Goal: Task Accomplishment & Management: Use online tool/utility

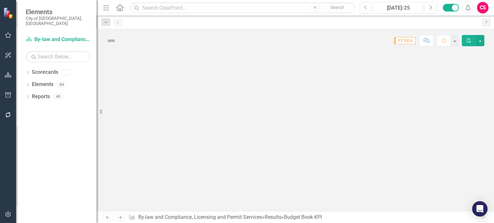
click at [10, 80] on button "button" at bounding box center [8, 75] width 14 height 13
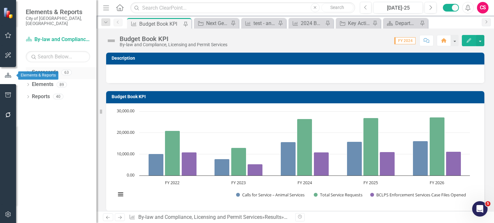
click at [28, 71] on icon "Dropdown" at bounding box center [28, 73] width 4 height 4
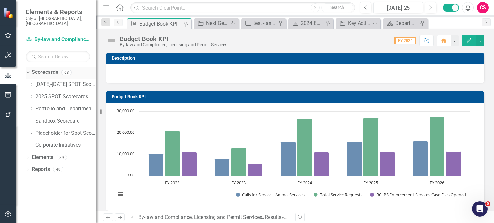
click at [28, 70] on icon "Dropdown" at bounding box center [27, 72] width 4 height 4
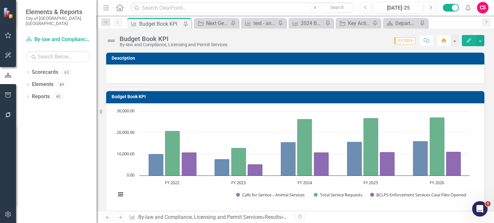
click at [52, 144] on div "Dropdown Scorecards 63 Dropdown [DATE]-[DATE] SPOT Scorecards Transportation an…" at bounding box center [56, 145] width 80 height 156
click at [28, 71] on icon "Dropdown" at bounding box center [28, 73] width 4 height 4
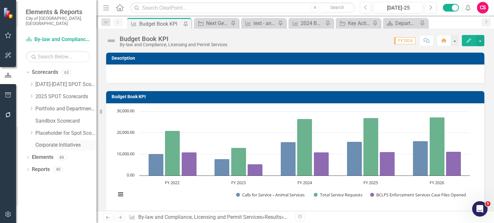
click at [42, 142] on link "Corporate Initiatives" at bounding box center [65, 145] width 61 height 7
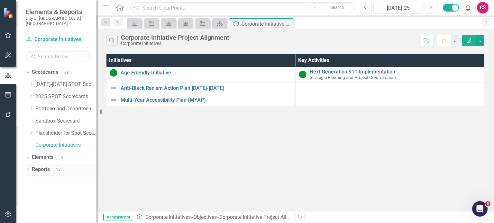
click at [42, 166] on link "Reports" at bounding box center [41, 169] width 18 height 7
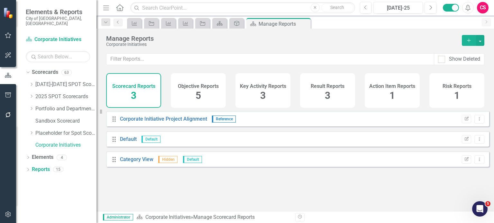
click at [347, 94] on div "Result Reports 3" at bounding box center [327, 90] width 55 height 35
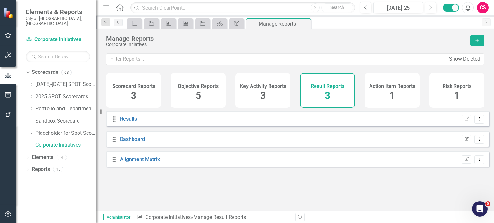
click at [275, 91] on div "Key Activity Reports 3" at bounding box center [262, 90] width 55 height 35
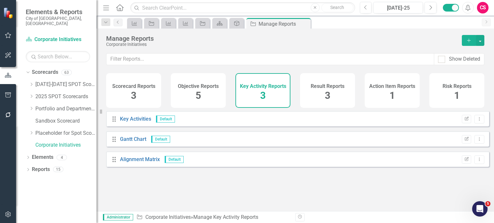
click at [469, 42] on icon "Add" at bounding box center [469, 40] width 6 height 4
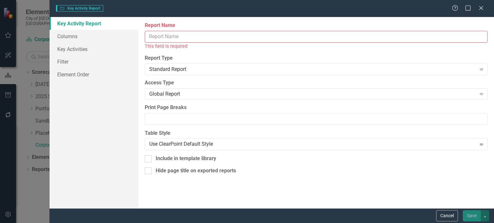
click at [181, 37] on input "Report Name" at bounding box center [316, 37] width 343 height 12
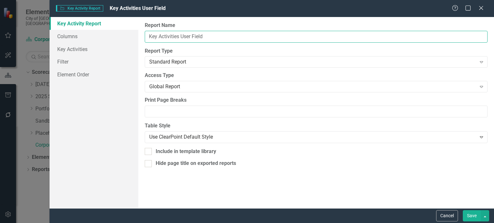
type input "Key Activities User Fields"
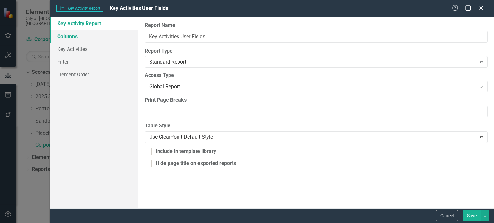
click at [111, 36] on link "Columns" at bounding box center [93, 36] width 89 height 13
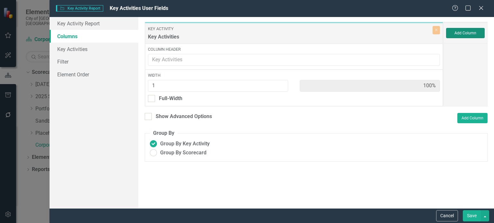
click at [456, 38] on button "Add Column" at bounding box center [465, 33] width 39 height 10
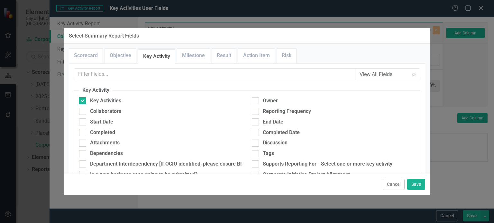
scroll to position [40, 0]
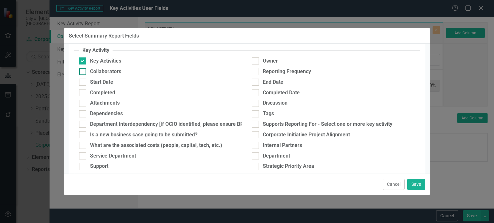
click at [113, 73] on div "Collaborators" at bounding box center [105, 71] width 31 height 7
click at [83, 72] on input "Collaborators" at bounding box center [81, 70] width 4 height 4
checkbox input "true"
click at [252, 60] on input "Owner" at bounding box center [254, 60] width 4 height 4
checkbox input "true"
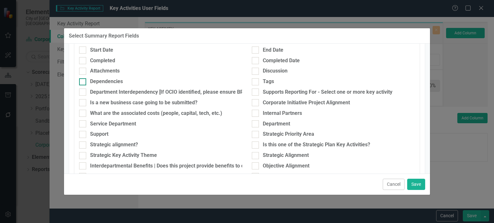
scroll to position [0, 0]
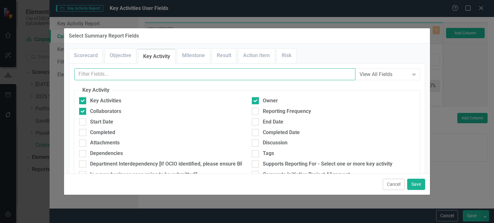
click at [165, 74] on input "text" at bounding box center [214, 74] width 281 height 12
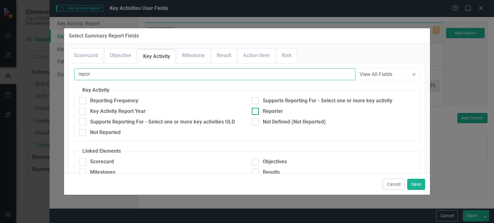
type input "repor"
click at [255, 111] on div at bounding box center [255, 111] width 7 height 7
click at [255, 111] on input "Reporter" at bounding box center [254, 110] width 4 height 4
checkbox input "true"
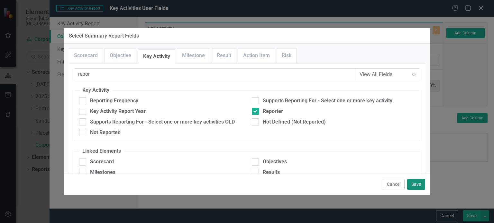
click at [414, 186] on button "Save" at bounding box center [416, 184] width 18 height 11
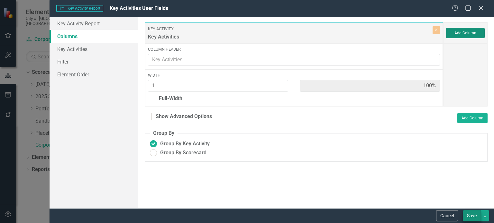
type input "25%"
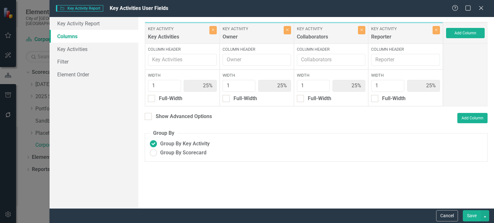
click at [469, 216] on button "Save" at bounding box center [471, 215] width 18 height 11
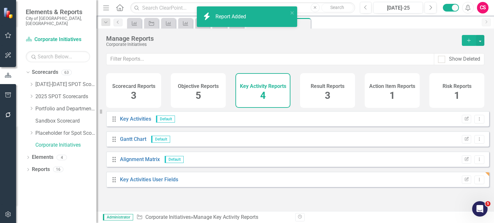
click at [6, 113] on icon "button" at bounding box center [7, 114] width 5 height 5
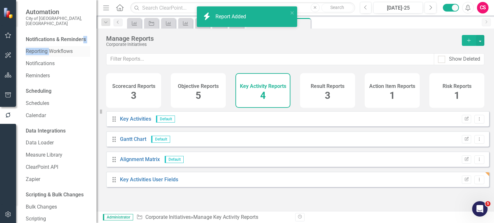
drag, startPoint x: 49, startPoint y: 48, endPoint x: 46, endPoint y: 54, distance: 6.6
click at [49, 49] on div "Notifications & Reminders Reporting Workflows Notifications Reminders" at bounding box center [58, 57] width 64 height 47
click at [46, 55] on link "Reporting Workflows" at bounding box center [58, 51] width 64 height 7
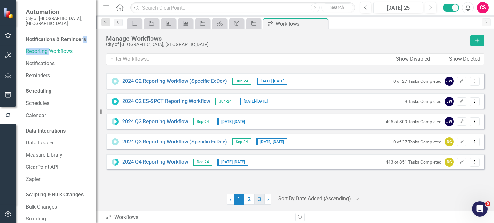
click at [259, 200] on link "3" at bounding box center [259, 199] width 10 height 11
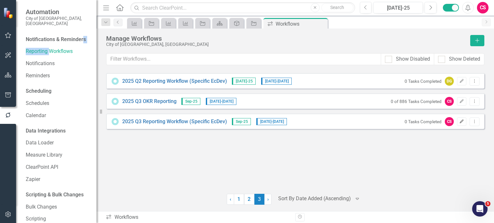
click at [460, 122] on icon "Edit" at bounding box center [461, 122] width 5 height 4
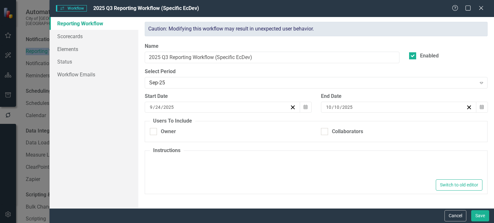
type textarea "<p>&nbsp;1. Please make your quarterly OKR updates on this page by clicking the…"
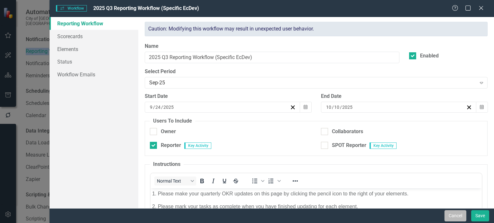
click at [457, 214] on button "Cancel" at bounding box center [455, 215] width 22 height 11
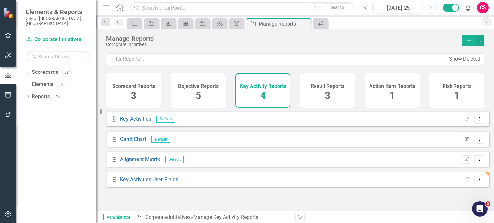
click at [463, 187] on div "Drag Key Activities User Fields Edit Report Dropdown Menu" at bounding box center [297, 179] width 383 height 15
click at [464, 182] on icon "Edit Report" at bounding box center [466, 180] width 5 height 4
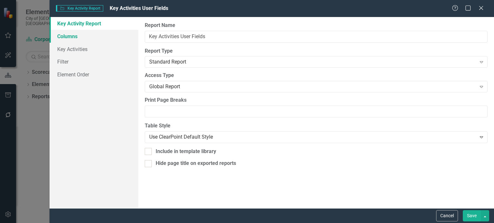
click at [104, 33] on link "Columns" at bounding box center [93, 36] width 89 height 13
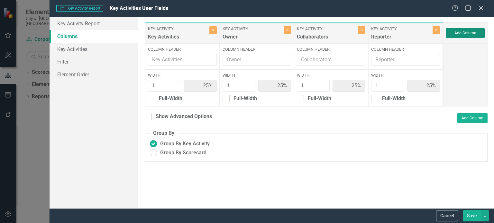
click at [455, 33] on button "Add Column" at bounding box center [465, 33] width 39 height 10
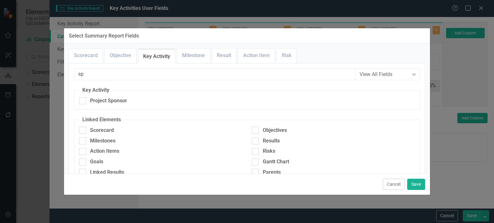
type input "s"
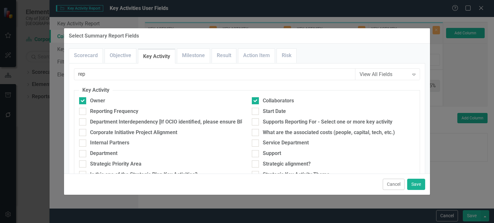
type input "repo"
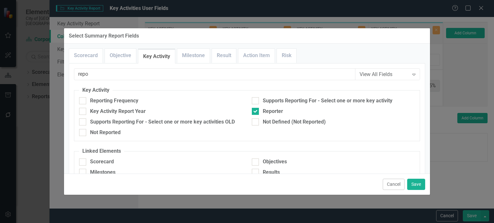
click at [101, 74] on input "repo" at bounding box center [214, 74] width 281 height 12
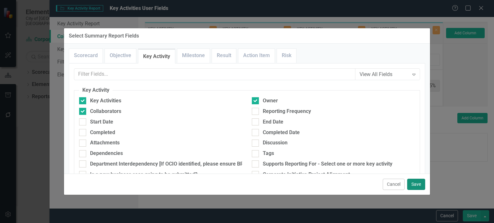
click at [420, 182] on button "Save" at bounding box center [416, 184] width 18 height 11
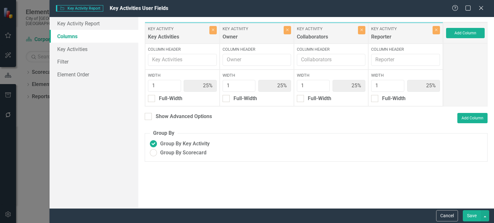
click at [469, 222] on div "Cancel Save" at bounding box center [271, 216] width 444 height 15
click at [467, 213] on button "Save" at bounding box center [471, 215] width 18 height 11
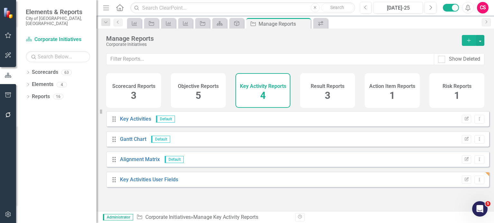
drag, startPoint x: 9, startPoint y: 210, endPoint x: 206, endPoint y: 43, distance: 258.1
click at [9, 211] on button "button" at bounding box center [8, 214] width 14 height 13
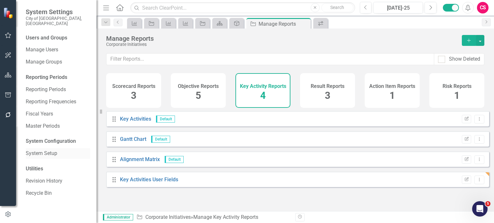
click at [48, 152] on link "System Setup" at bounding box center [58, 153] width 64 height 7
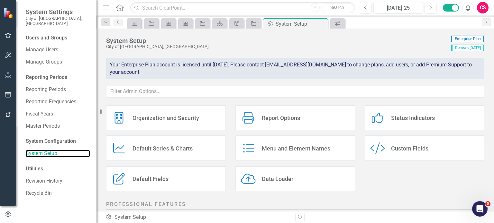
scroll to position [15, 0]
click at [380, 141] on div "Custom Style Custom Fields" at bounding box center [424, 148] width 120 height 26
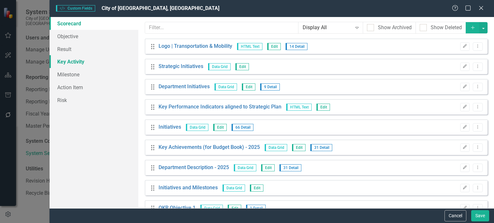
click at [69, 63] on link "Key Activity" at bounding box center [93, 61] width 89 height 13
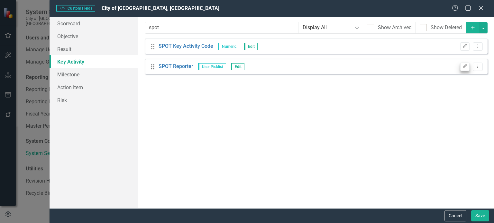
type input "spot"
click at [465, 67] on icon "button" at bounding box center [465, 67] width 4 height 4
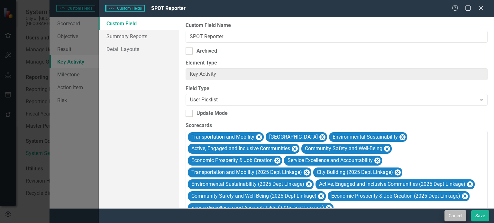
scroll to position [25, 0]
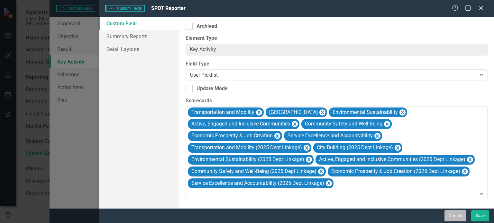
click at [454, 214] on button "Cancel" at bounding box center [455, 215] width 22 height 11
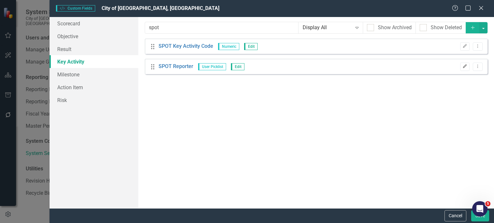
click at [465, 67] on icon "Edit" at bounding box center [464, 67] width 5 height 4
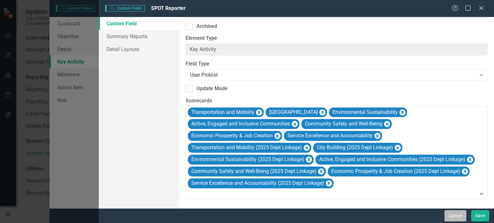
click at [448, 213] on button "Cancel" at bounding box center [455, 215] width 22 height 11
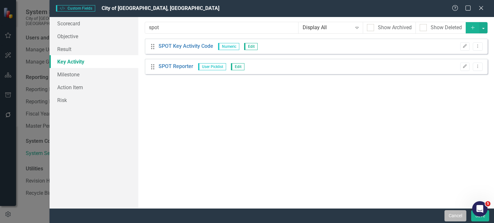
click at [453, 214] on button "Cancel" at bounding box center [455, 215] width 22 height 11
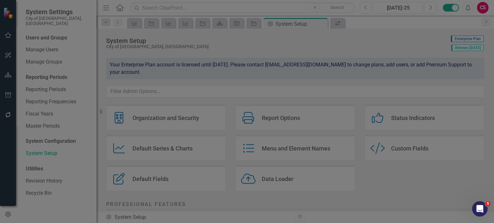
click at [9, 77] on div "Custom Style Custom Fields City of [GEOGRAPHIC_DATA], ON Help Maximize Close Sc…" at bounding box center [247, 111] width 494 height 223
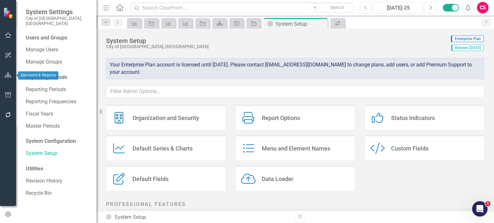
click at [9, 77] on icon "button" at bounding box center [8, 75] width 7 height 5
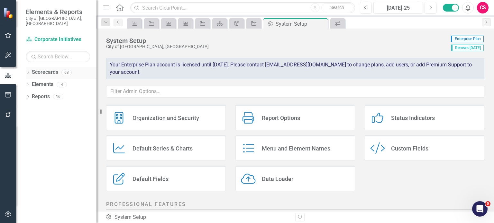
click at [26, 71] on icon "Dropdown" at bounding box center [28, 73] width 4 height 4
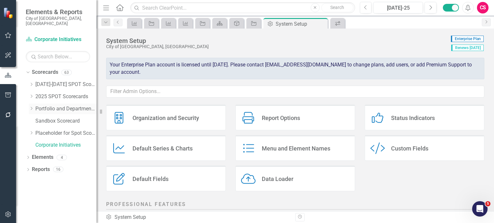
click at [31, 107] on icon "Dropdown" at bounding box center [31, 109] width 5 height 4
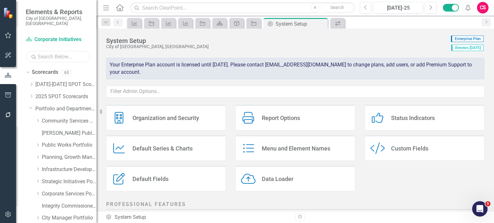
click at [57, 54] on input "text" at bounding box center [58, 56] width 64 height 11
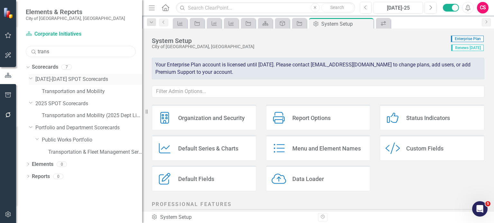
drag, startPoint x: 100, startPoint y: 81, endPoint x: 141, endPoint y: 80, distance: 41.2
click at [142, 80] on div "Resize" at bounding box center [144, 111] width 5 height 223
type input "trans"
click at [397, 148] on div "Custom Style" at bounding box center [394, 149] width 18 height 12
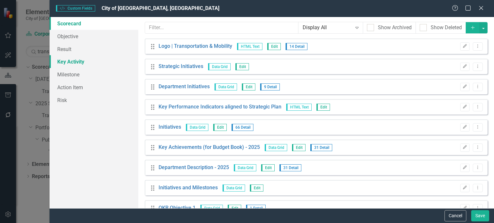
click at [74, 57] on link "Key Activity" at bounding box center [93, 61] width 89 height 13
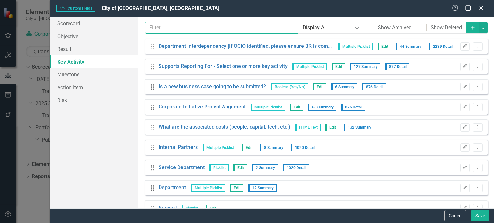
click at [173, 22] on input "text" at bounding box center [221, 28] width 153 height 12
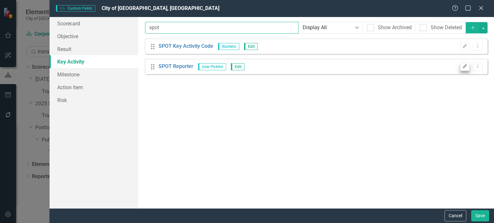
type input "spot"
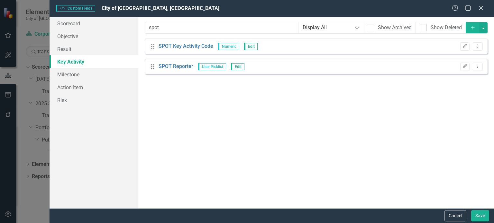
click at [466, 68] on icon "Edit" at bounding box center [464, 67] width 5 height 4
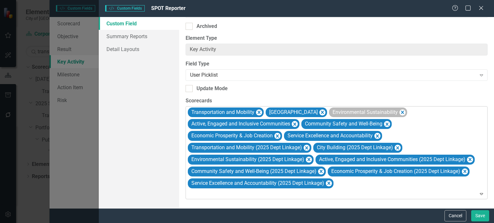
scroll to position [24, 0]
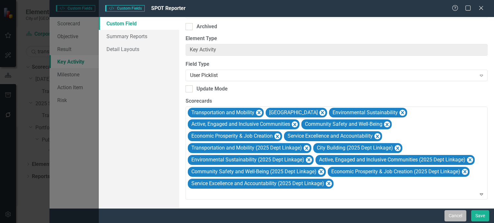
click at [450, 218] on button "Cancel" at bounding box center [455, 215] width 22 height 11
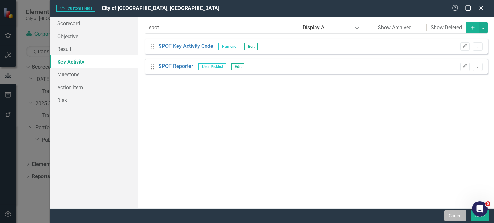
click at [454, 217] on button "Cancel" at bounding box center [455, 215] width 22 height 11
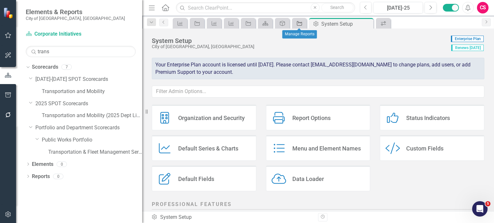
click at [299, 24] on icon "Key Activity" at bounding box center [299, 23] width 6 height 5
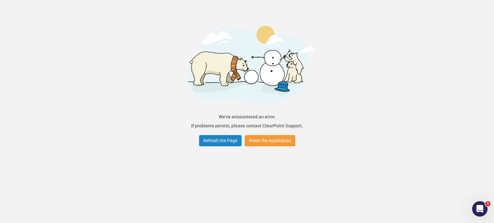
click at [259, 141] on button "Reset the Application" at bounding box center [270, 140] width 50 height 11
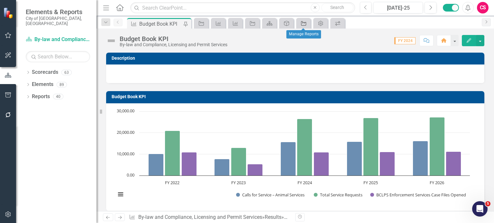
click at [302, 22] on icon at bounding box center [303, 23] width 5 height 4
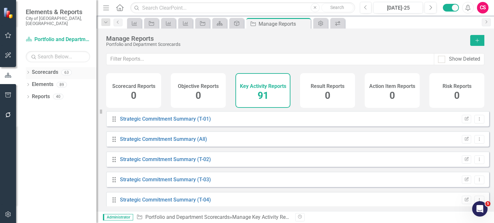
click at [29, 71] on icon "Dropdown" at bounding box center [28, 73] width 4 height 4
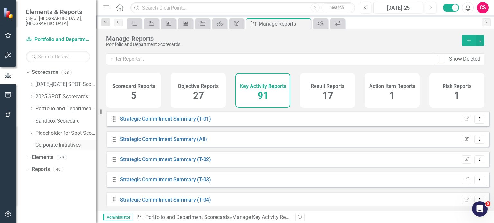
click at [44, 142] on link "Corporate Initiatives" at bounding box center [65, 145] width 61 height 7
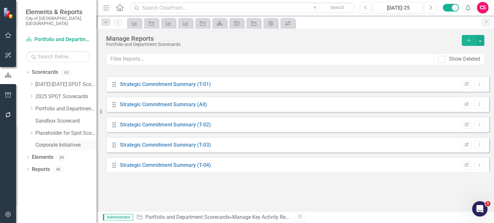
click at [76, 142] on link "Corporate Initiatives" at bounding box center [65, 145] width 61 height 7
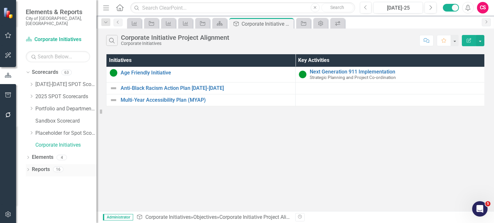
click at [48, 166] on link "Reports" at bounding box center [41, 169] width 18 height 7
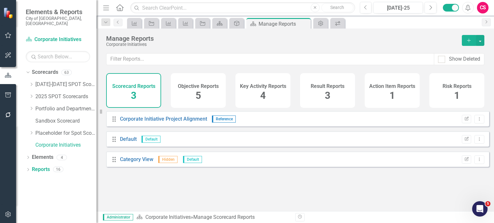
click at [279, 99] on div "Key Activity Reports 4" at bounding box center [262, 90] width 55 height 35
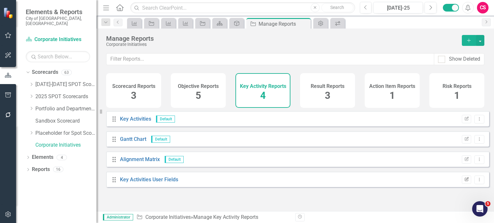
click at [461, 184] on button "Edit Report" at bounding box center [465, 180] width 9 height 8
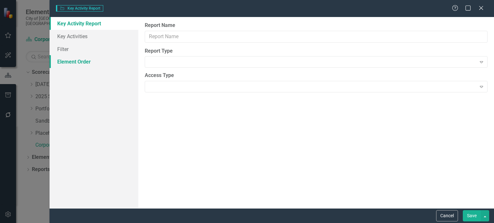
type input "Key Activities User Fields"
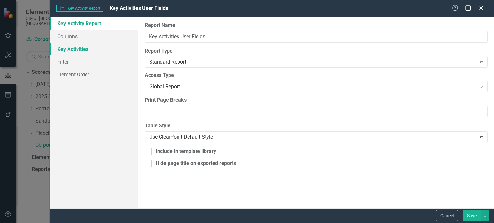
click at [71, 47] on link "Key Activities" at bounding box center [93, 49] width 89 height 13
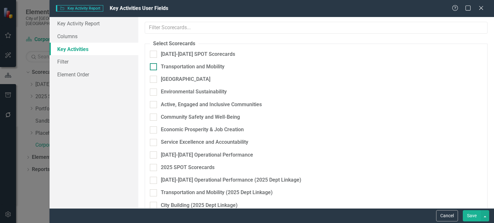
drag, startPoint x: 152, startPoint y: 59, endPoint x: 153, endPoint y: 65, distance: 5.2
click at [152, 58] on div at bounding box center [153, 54] width 7 height 7
click at [152, 55] on input "[DATE]-[DATE] SPOT Scorecards" at bounding box center [152, 53] width 4 height 4
checkbox input "false"
click at [154, 70] on div at bounding box center [153, 66] width 7 height 7
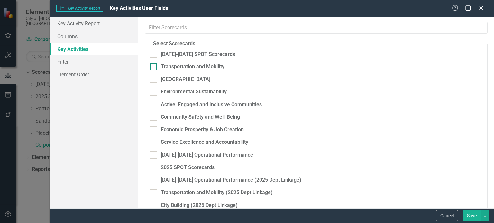
click at [154, 67] on input "Transportation and Mobility" at bounding box center [152, 65] width 4 height 4
checkbox input "false"
click at [153, 80] on div at bounding box center [153, 79] width 7 height 7
click at [153, 80] on input "[GEOGRAPHIC_DATA]" at bounding box center [152, 78] width 4 height 4
checkbox input "false"
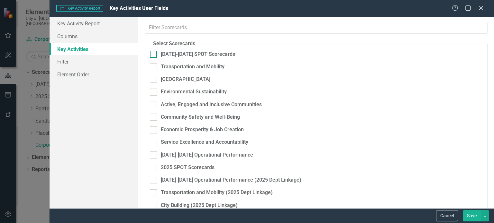
checkbox input "true"
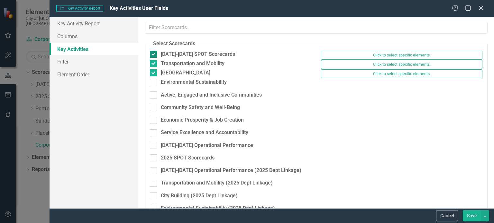
click at [156, 56] on div at bounding box center [153, 54] width 7 height 7
click at [154, 55] on input "[DATE]-[DATE] SPOT Scorecards" at bounding box center [152, 53] width 4 height 4
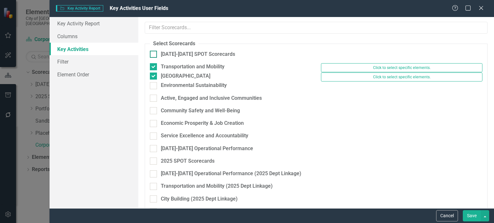
click at [156, 58] on div at bounding box center [153, 54] width 7 height 7
click at [154, 55] on input "[DATE]-[DATE] SPOT Scorecards" at bounding box center [152, 53] width 4 height 4
checkbox input "true"
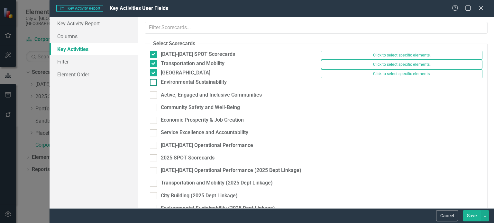
click at [152, 86] on div at bounding box center [153, 82] width 7 height 7
click at [152, 83] on input "Environmental Sustainability" at bounding box center [152, 81] width 4 height 4
checkbox input "false"
click at [153, 99] on div at bounding box center [153, 95] width 7 height 7
click at [153, 96] on input "Active, Engaged and Inclusive Communities" at bounding box center [152, 94] width 4 height 4
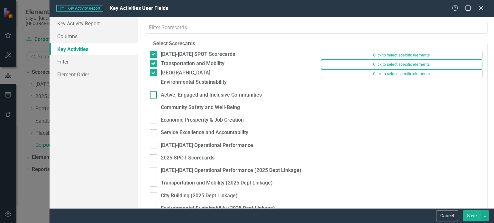
checkbox input "false"
checkbox input "true"
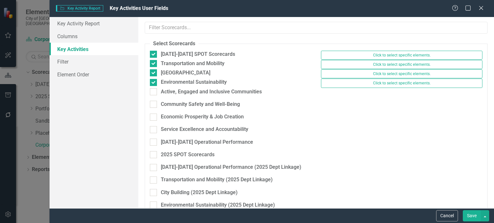
checkbox input "true"
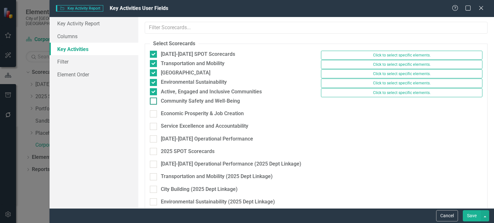
click at [153, 102] on input "Community Safety and Well-Being" at bounding box center [152, 100] width 4 height 4
click at [153, 105] on div at bounding box center [153, 101] width 7 height 7
click at [153, 102] on input "Community Safety and Well-Being" at bounding box center [152, 100] width 4 height 4
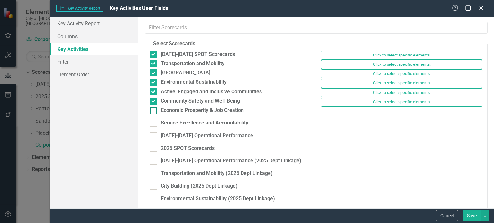
checkbox input "false"
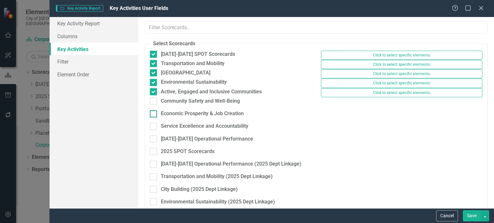
click at [153, 115] on input "Economic Prosperity & Job Creation" at bounding box center [152, 113] width 4 height 4
checkbox input "true"
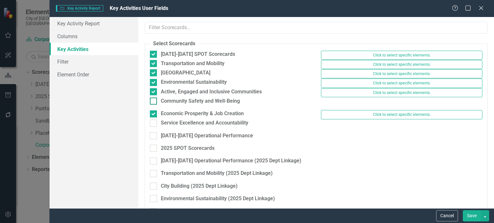
click at [153, 102] on input "Community Safety and Well-Being" at bounding box center [152, 100] width 4 height 4
checkbox input "true"
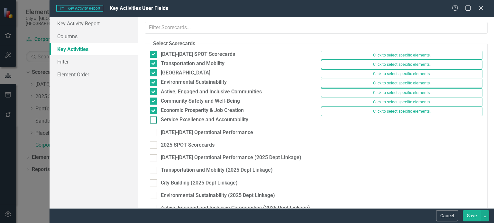
click at [154, 124] on div at bounding box center [153, 120] width 7 height 7
click at [154, 121] on input "Service Excellence and Accountability" at bounding box center [152, 119] width 4 height 4
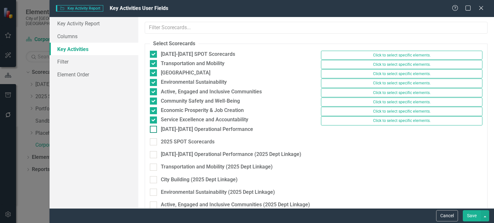
checkbox input "true"
click at [154, 133] on div at bounding box center [153, 129] width 7 height 7
click at [154, 130] on input "[DATE]-[DATE] Operational Performance" at bounding box center [152, 128] width 4 height 4
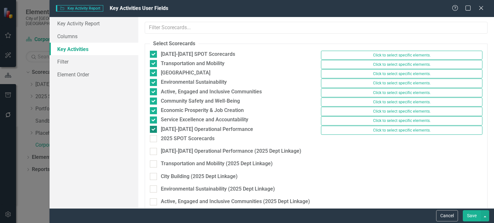
click at [154, 133] on div at bounding box center [153, 129] width 7 height 7
click at [154, 130] on input "[DATE]-[DATE] Operational Performance" at bounding box center [152, 128] width 4 height 4
checkbox input "false"
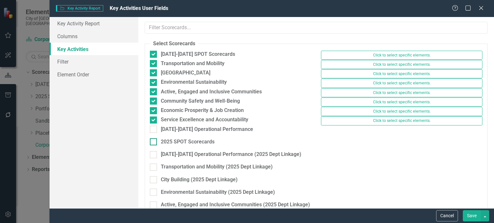
click at [156, 146] on div at bounding box center [153, 142] width 7 height 7
click at [154, 143] on input "2025 SPOT Scorecards" at bounding box center [152, 141] width 4 height 4
checkbox input "true"
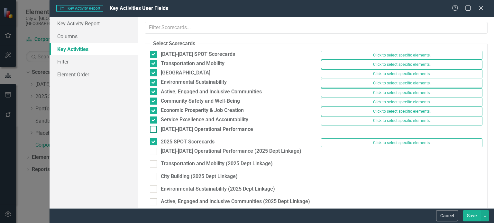
click at [155, 133] on div at bounding box center [153, 129] width 7 height 7
click at [154, 130] on input "[DATE]-[DATE] Operational Performance" at bounding box center [152, 128] width 4 height 4
checkbox input "true"
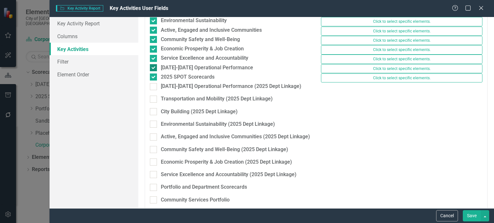
scroll to position [62, 0]
click at [153, 87] on input "[DATE]-[DATE] Operational Performance (2025 Dept Linkage)" at bounding box center [152, 85] width 4 height 4
click at [153, 107] on div "Transportation and Mobility (2025 Dept Linkage)" at bounding box center [230, 101] width 171 height 13
click at [154, 120] on div "City Building (2025 Dept Linkage)" at bounding box center [230, 114] width 171 height 13
checkbox input "true"
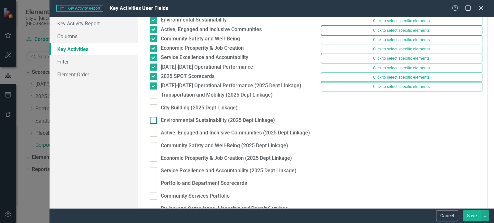
click at [154, 124] on div at bounding box center [153, 120] width 7 height 7
click at [154, 121] on input "Environmental Sustainability (2025 Dept Linkage)" at bounding box center [152, 119] width 4 height 4
checkbox input "true"
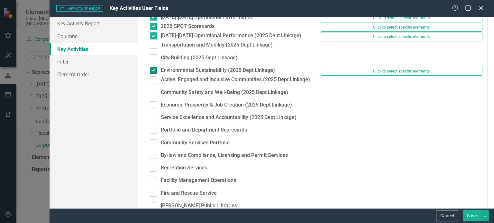
scroll to position [133, 0]
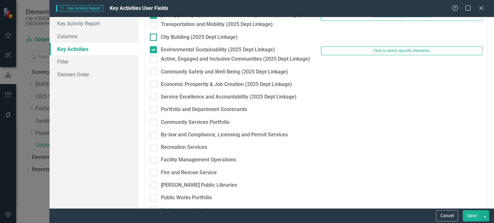
drag, startPoint x: 152, startPoint y: 74, endPoint x: 152, endPoint y: 81, distance: 7.1
click at [152, 28] on div at bounding box center [153, 24] width 7 height 7
click at [152, 25] on input "Transportation and Mobility (2025 Dept Linkage)" at bounding box center [152, 23] width 4 height 4
checkbox input "false"
click at [152, 38] on input "City Building (2025 Dept Linkage)" at bounding box center [152, 36] width 4 height 4
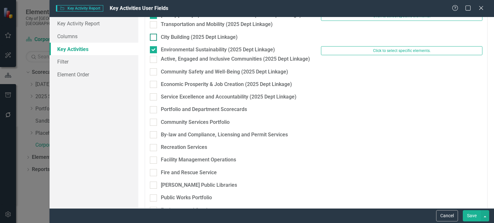
checkbox input "false"
checkbox input "true"
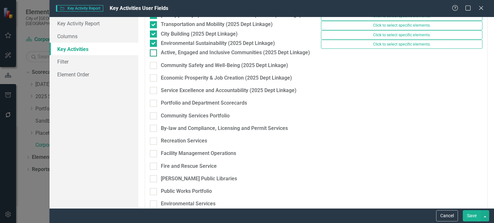
click at [152, 57] on div at bounding box center [153, 52] width 7 height 7
click at [152, 54] on input "Active, Engaged and Inclusive Communities (2025 Dept Linkage)" at bounding box center [152, 51] width 4 height 4
checkbox input "true"
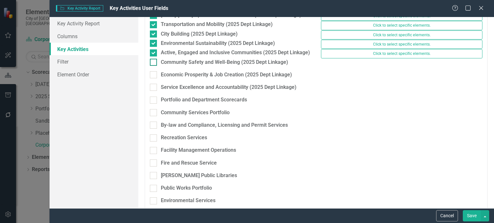
click at [153, 63] on input "Community Safety and Well-Being (2025 Dept Linkage)" at bounding box center [152, 61] width 4 height 4
checkbox input "false"
click at [153, 76] on input "Economic Prosperity & Job Creation (2025 Dept Linkage)" at bounding box center [152, 73] width 4 height 4
checkbox input "false"
checkbox input "true"
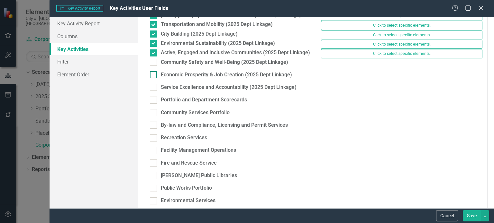
click at [153, 79] on div "Economic Prosperity & Job Creation (2025 Dept Linkage)" at bounding box center [221, 74] width 142 height 7
click at [153, 76] on input "Economic Prosperity & Job Creation (2025 Dept Linkage)" at bounding box center [152, 73] width 4 height 4
checkbox input "true"
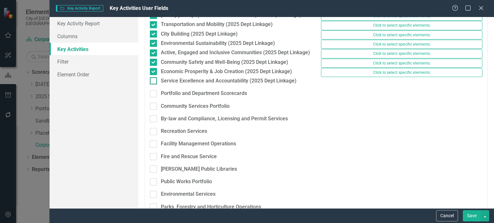
click at [153, 82] on input "Service Excellence and Accountability (2025 Dept Linkage)" at bounding box center [152, 79] width 4 height 4
checkbox input "false"
checkbox input "true"
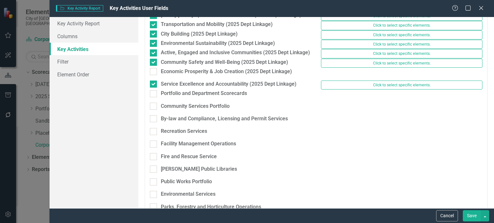
click at [155, 103] on div "Portfolio and Department Scorecards" at bounding box center [230, 96] width 171 height 13
click at [154, 97] on div at bounding box center [153, 93] width 7 height 7
click at [154, 94] on input "Portfolio and Department Scorecards" at bounding box center [152, 92] width 4 height 4
checkbox input "true"
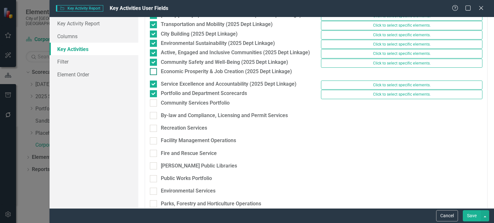
click at [154, 75] on div at bounding box center [153, 71] width 7 height 7
click at [154, 72] on input "Economic Prosperity & Job Creation (2025 Dept Linkage)" at bounding box center [152, 70] width 4 height 4
checkbox input "true"
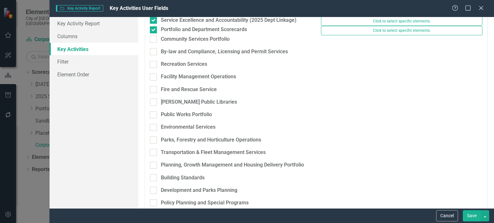
scroll to position [195, 0]
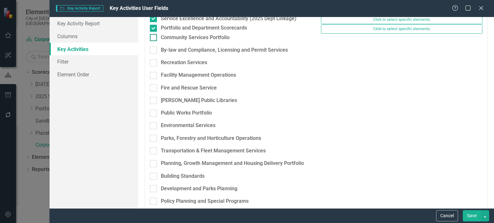
click at [157, 41] on div "Community Services Portfolio" at bounding box center [190, 37] width 80 height 7
click at [154, 38] on input "Community Services Portfolio" at bounding box center [152, 36] width 4 height 4
checkbox input "true"
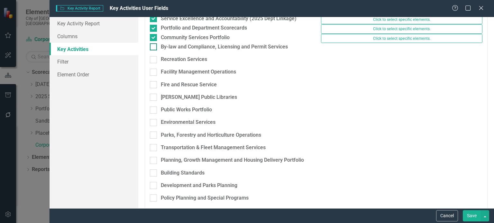
click at [156, 50] on div at bounding box center [153, 46] width 7 height 7
click at [154, 48] on input "By-law and Compliance, Licensing and Permit Services" at bounding box center [152, 45] width 4 height 4
checkbox input "true"
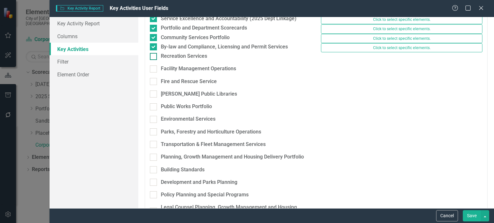
click at [153, 60] on div at bounding box center [153, 56] width 7 height 7
click at [153, 57] on input "Recreation Services" at bounding box center [152, 55] width 4 height 4
checkbox input "true"
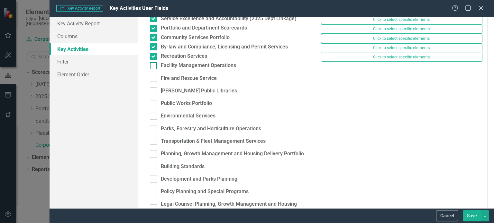
click at [152, 69] on div at bounding box center [153, 65] width 7 height 7
click at [152, 67] on input "Facility Management Operations" at bounding box center [152, 64] width 4 height 4
checkbox input "false"
click at [153, 87] on div "Fire and Rescue Service" at bounding box center [230, 81] width 171 height 13
click at [153, 104] on input "Public Works Portfolio" at bounding box center [152, 102] width 4 height 4
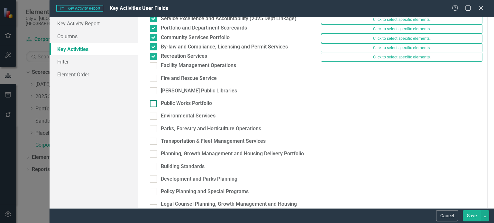
checkbox input "false"
checkbox input "true"
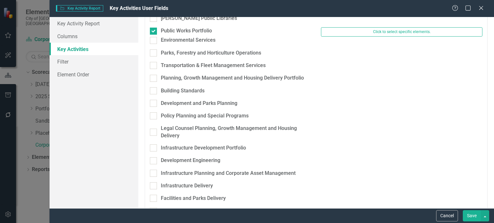
scroll to position [265, 0]
click at [153, 6] on input "Fire and Rescue Service" at bounding box center [152, 4] width 4 height 4
checkbox input "true"
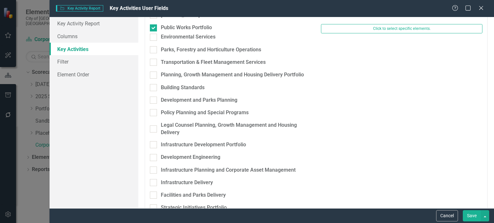
click at [153, 12] on div "Fire and Rescue Service Click to select specific elements." at bounding box center [316, 6] width 342 height 9
click at [153, 16] on input "[PERSON_NAME] Public Libraries" at bounding box center [152, 14] width 4 height 4
checkbox input "true"
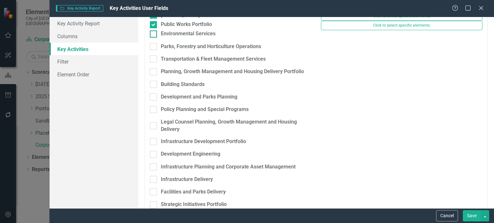
click at [155, 38] on div at bounding box center [153, 34] width 7 height 7
click at [154, 35] on input "Environmental Services" at bounding box center [152, 33] width 4 height 4
checkbox input "true"
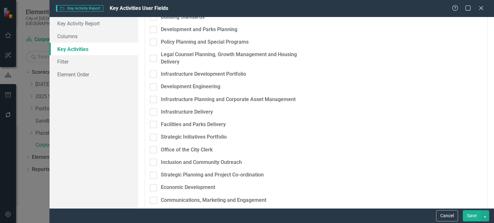
scroll to position [329, 0]
checkbox input "false"
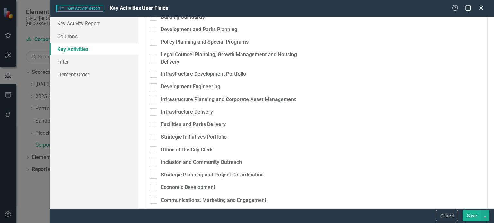
checkbox input "false"
click at [154, 13] on div "Planning, Growth Management and Housing Delivery Portfolio" at bounding box center [230, 7] width 171 height 13
checkbox input "true"
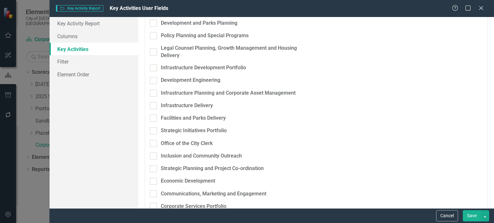
drag, startPoint x: 154, startPoint y: 118, endPoint x: 153, endPoint y: 132, distance: 14.2
checkbox input "false"
click at [153, 24] on input "Development and Parks Planning" at bounding box center [152, 22] width 4 height 4
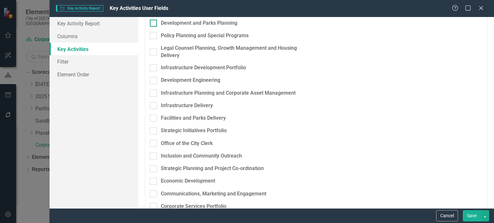
checkbox input "false"
checkbox input "true"
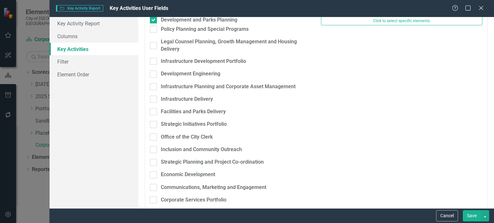
click at [153, 8] on input "Building Standards" at bounding box center [152, 6] width 4 height 4
checkbox input "true"
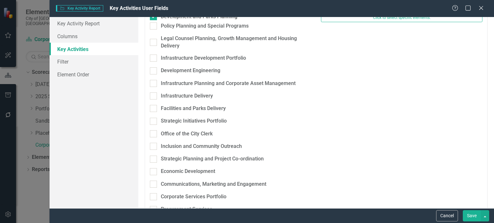
click at [153, 22] on div "Development and Parks Planning Click to select specific elements." at bounding box center [316, 17] width 342 height 9
click at [153, 27] on input "Policy Planning and Special Programs" at bounding box center [152, 24] width 4 height 4
checkbox input "false"
click at [154, 46] on div at bounding box center [153, 42] width 7 height 7
click at [154, 43] on input "Legal Counsel Planning, Growth Management and Housing Delivery" at bounding box center [152, 41] width 4 height 4
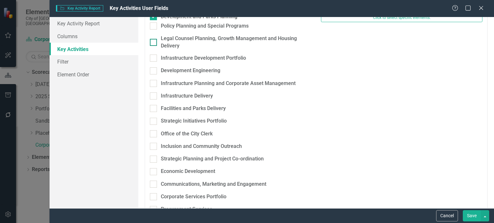
checkbox input "false"
click at [154, 62] on div at bounding box center [153, 58] width 7 height 7
click at [154, 59] on input "Infrastructure Development Portfolio" at bounding box center [152, 57] width 4 height 4
checkbox input "false"
checkbox input "true"
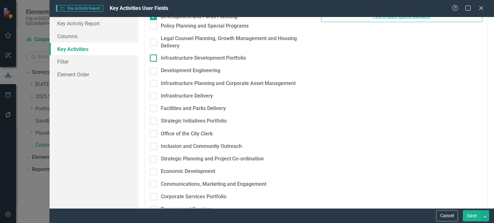
checkbox input "true"
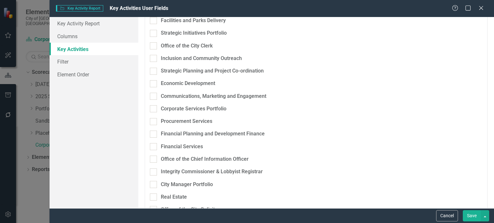
scroll to position [411, 0]
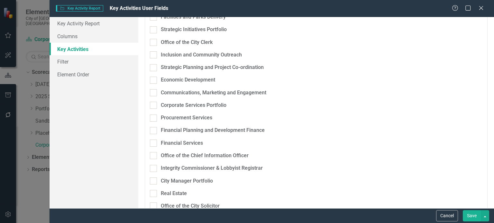
drag, startPoint x: 152, startPoint y: 120, endPoint x: 153, endPoint y: 125, distance: 5.2
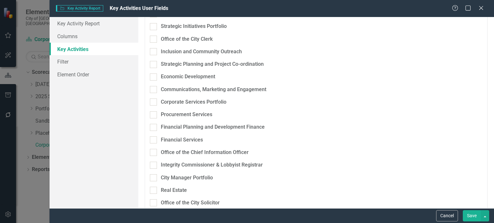
checkbox input "true"
click at [154, 5] on div at bounding box center [153, 1] width 7 height 7
click at [154, 2] on input "Infrastructure Delivery" at bounding box center [152, 0] width 4 height 4
checkbox input "true"
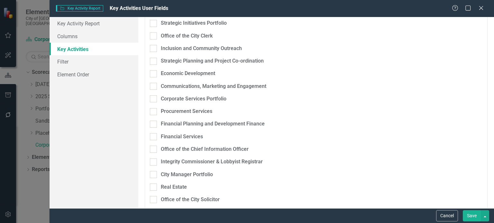
click at [153, 11] on input "Facilities and Parks Delivery" at bounding box center [152, 9] width 4 height 4
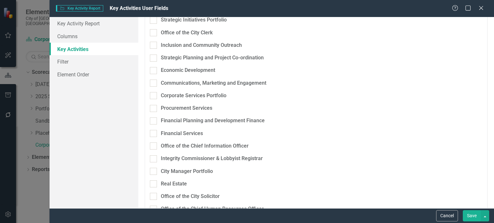
checkbox input "true"
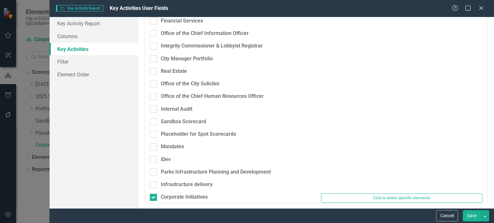
scroll to position [521, 0]
checkbox input "false"
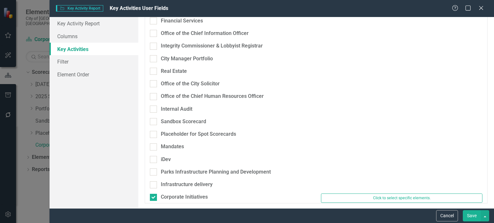
checkbox input "false"
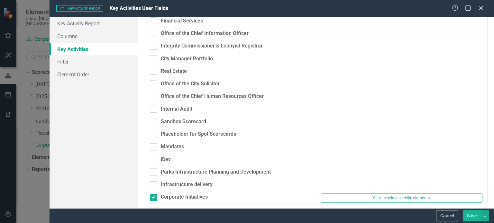
checkbox input "false"
checkbox input "true"
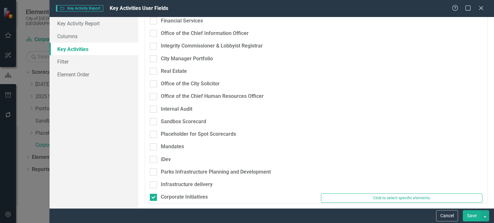
checkbox input "true"
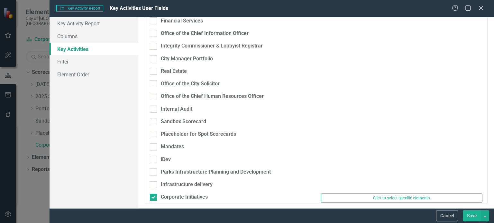
checkbox input "true"
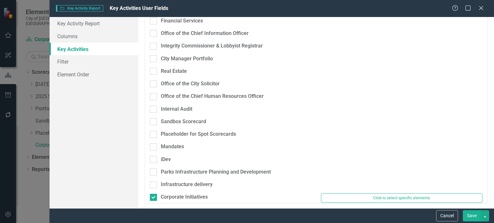
checkbox input "true"
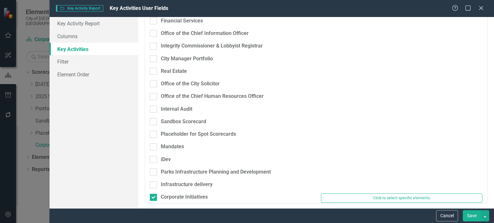
scroll to position [654, 0]
drag, startPoint x: 156, startPoint y: 37, endPoint x: 154, endPoint y: 44, distance: 7.2
click at [155, 12] on div at bounding box center [153, 8] width 7 height 7
click at [154, 9] on input "Financial Planning and Development Finance" at bounding box center [152, 7] width 4 height 4
checkbox input "false"
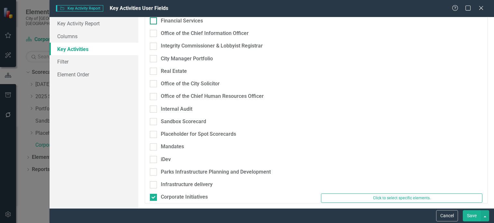
click at [154, 22] on input "Financial Services" at bounding box center [152, 19] width 4 height 4
checkbox input "false"
checkbox input "true"
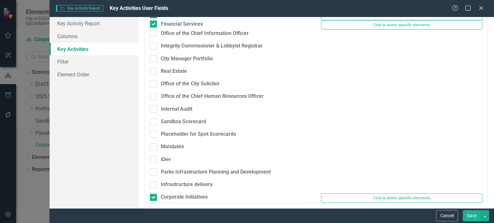
click at [153, 30] on div "Financial Services Click to select specific elements." at bounding box center [316, 25] width 342 height 9
click at [154, 37] on div at bounding box center [153, 33] width 7 height 7
click at [154, 34] on input "Office of the Chief Information Officer" at bounding box center [152, 32] width 4 height 4
checkbox input "true"
click at [154, 50] on div at bounding box center [153, 46] width 7 height 7
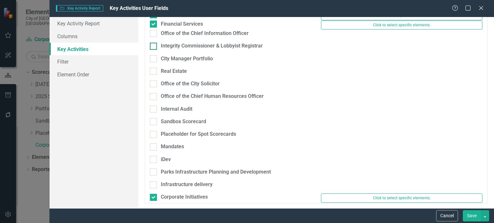
click at [154, 47] on input "Integrity Commissioner & Lobbyist Registrar" at bounding box center [152, 45] width 4 height 4
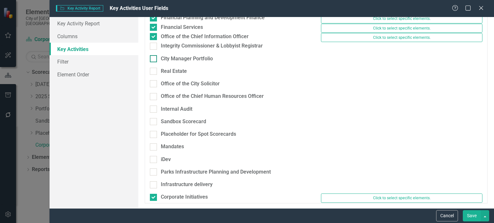
checkbox input "true"
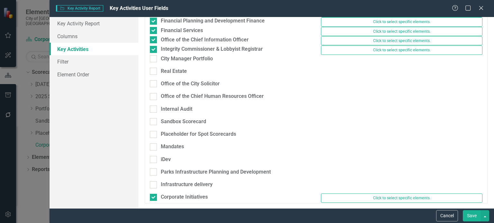
click at [154, 55] on div "Integrity Commissioner & Lobbyist Registrar Click to select specific elements." at bounding box center [316, 50] width 342 height 9
click at [153, 72] on input "Real Estate" at bounding box center [152, 70] width 4 height 4
checkbox input "true"
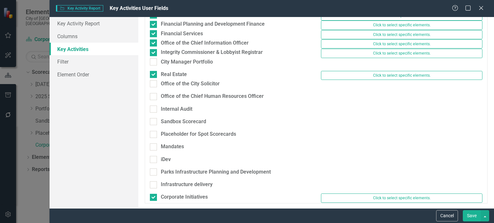
click at [153, 80] on div "Real Estate Click to select specific elements." at bounding box center [316, 75] width 342 height 9
click at [154, 80] on div "Real Estate Click to select specific elements." at bounding box center [316, 75] width 342 height 9
click at [153, 63] on input "City Manager Portfolio" at bounding box center [152, 60] width 4 height 4
checkbox input "true"
click at [154, 87] on div at bounding box center [153, 83] width 7 height 7
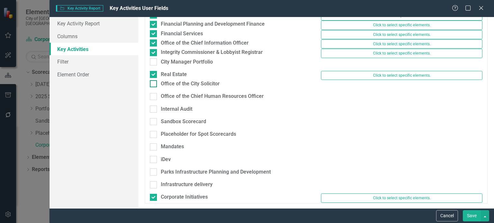
click at [154, 85] on input "Office of the City Solicitor" at bounding box center [152, 82] width 4 height 4
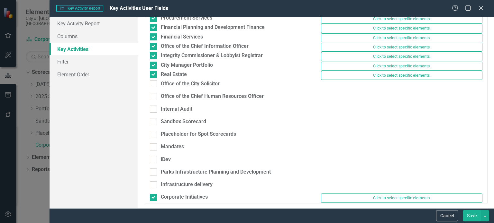
click at [154, 105] on div "Office of the Chief Human Resources Officer" at bounding box center [230, 99] width 171 height 13
checkbox input "true"
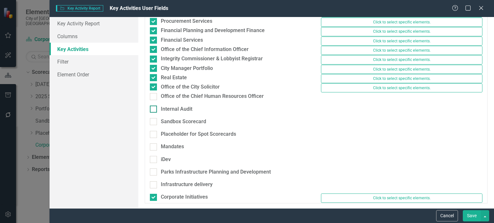
click at [155, 113] on div at bounding box center [153, 109] width 7 height 7
click at [154, 110] on input "Internal Audit" at bounding box center [152, 108] width 4 height 4
checkbox input "true"
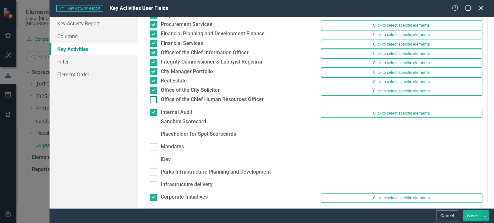
click at [155, 103] on div at bounding box center [153, 99] width 7 height 7
click at [154, 101] on input "Office of the Chief Human Resources Officer" at bounding box center [152, 98] width 4 height 4
checkbox input "true"
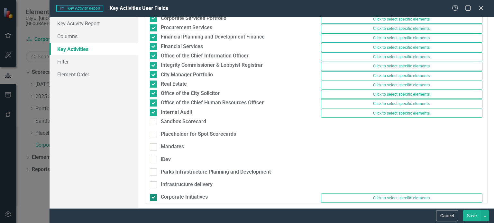
click at [155, 195] on div at bounding box center [153, 197] width 7 height 7
click at [154, 195] on input "Corporate Initiatives" at bounding box center [152, 196] width 4 height 4
checkbox input "true"
click at [154, 183] on input "Infrastructure delivery" at bounding box center [152, 184] width 4 height 4
checkbox input "true"
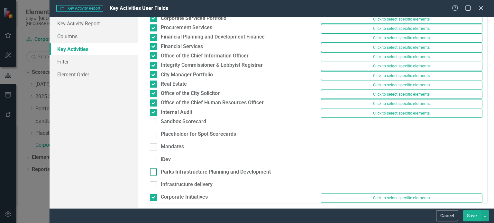
checkbox input "false"
click at [154, 172] on input "Parks Infrastructure Planning and Development" at bounding box center [152, 171] width 4 height 4
checkbox input "false"
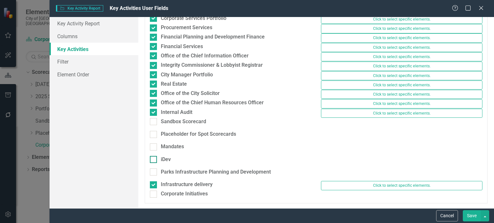
click at [154, 160] on input "iDev" at bounding box center [152, 158] width 4 height 4
checkbox input "true"
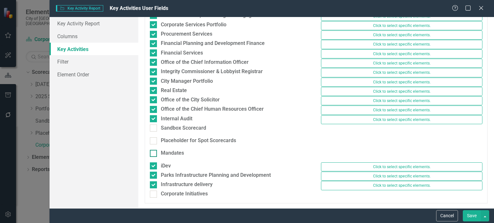
click at [154, 150] on input "Mandates" at bounding box center [152, 152] width 4 height 4
checkbox input "true"
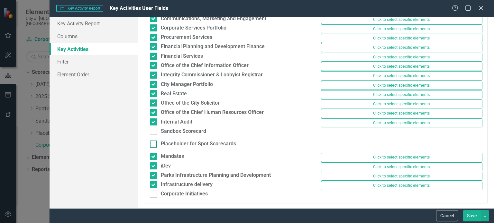
click at [154, 141] on input "Placeholder for Spot Scorecards" at bounding box center [152, 143] width 4 height 4
checkbox input "true"
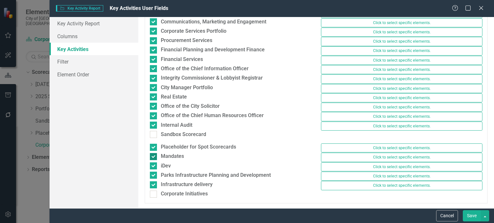
click at [152, 153] on input "Mandates" at bounding box center [152, 155] width 4 height 4
checkbox input "false"
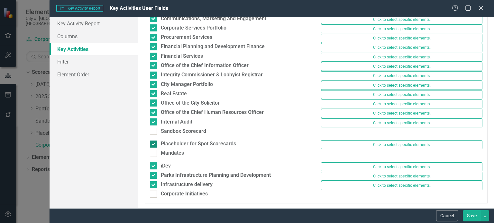
click at [152, 141] on input "Placeholder for Spot Scorecards" at bounding box center [152, 143] width 4 height 4
checkbox input "false"
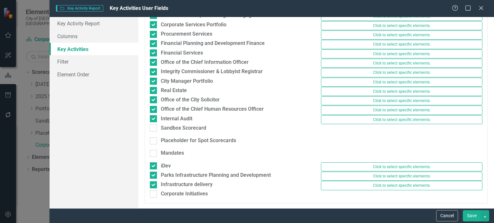
click at [152, 157] on div "Mandates" at bounding box center [230, 156] width 171 height 13
click at [152, 163] on input "iDev" at bounding box center [152, 165] width 4 height 4
checkbox input "false"
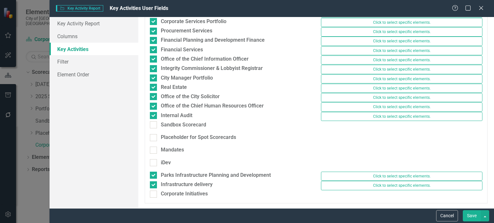
click at [152, 172] on input "Parks Infrastructure Planning and Development" at bounding box center [152, 174] width 4 height 4
checkbox input "false"
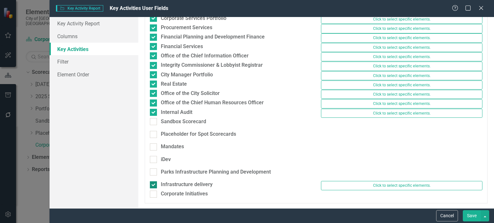
click at [154, 182] on div at bounding box center [153, 185] width 7 height 7
click at [154, 182] on input "Infrastructure delivery" at bounding box center [152, 184] width 4 height 4
checkbox input "false"
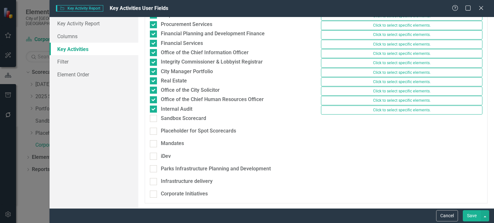
scroll to position [679, 0]
click at [95, 64] on link "Filter" at bounding box center [93, 61] width 89 height 13
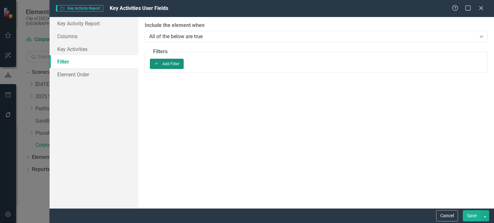
click at [183, 67] on button "Add Add Filter" at bounding box center [167, 64] width 34 height 10
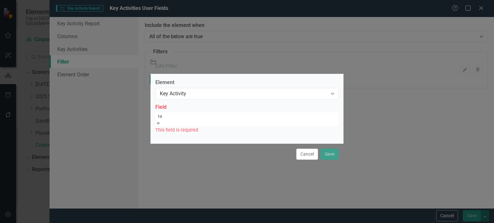
type input "tag"
click at [213, 223] on div "Tag s" at bounding box center [247, 226] width 494 height 7
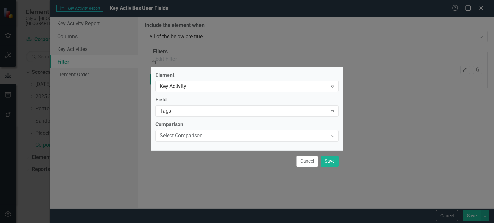
click at [206, 132] on div "Select Comparison..." at bounding box center [243, 135] width 167 height 7
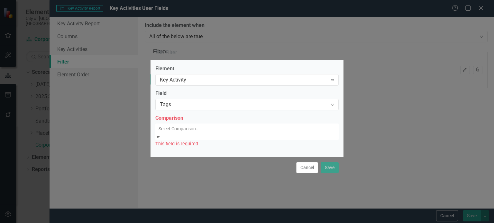
drag, startPoint x: 187, startPoint y: 91, endPoint x: 186, endPoint y: 122, distance: 31.5
click at [187, 223] on div "Contains" at bounding box center [247, 226] width 494 height 7
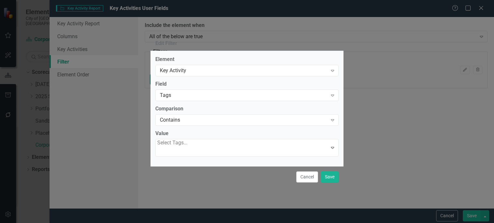
click at [185, 148] on div at bounding box center [172, 151] width 31 height 9
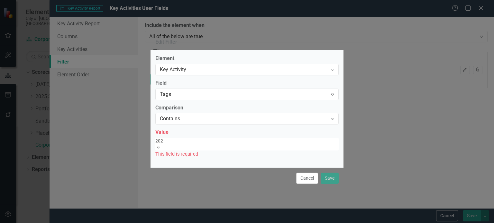
type input "2025"
click at [42, 223] on span "2025 Key Activities" at bounding box center [21, 227] width 42 height 6
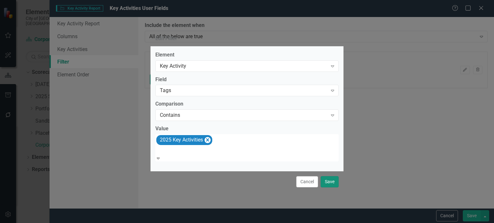
click at [333, 177] on button "Save" at bounding box center [329, 181] width 18 height 11
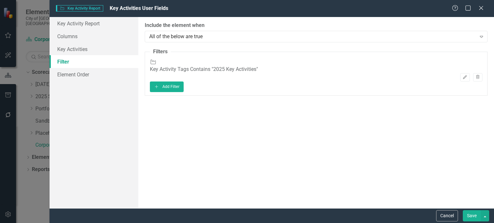
click at [469, 213] on button "Save" at bounding box center [471, 215] width 18 height 11
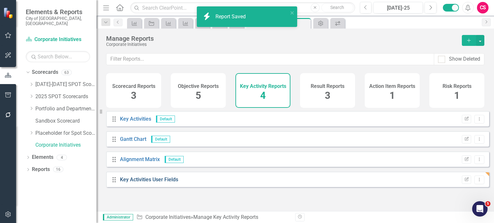
click at [167, 183] on link "Key Activities User Fields" at bounding box center [149, 180] width 58 height 6
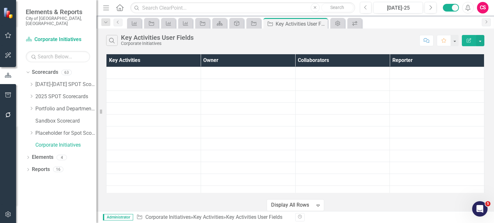
click at [5, 214] on icon "button" at bounding box center [8, 214] width 7 height 5
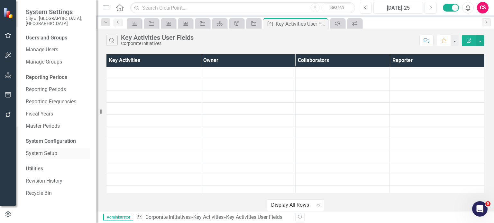
click at [50, 150] on link "System Setup" at bounding box center [58, 153] width 64 height 7
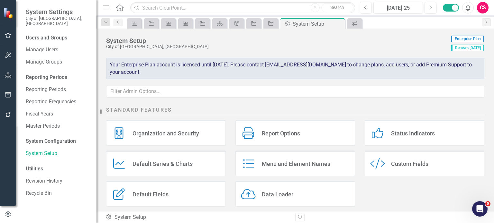
click at [266, 128] on div "Report Options Report Options" at bounding box center [295, 133] width 120 height 26
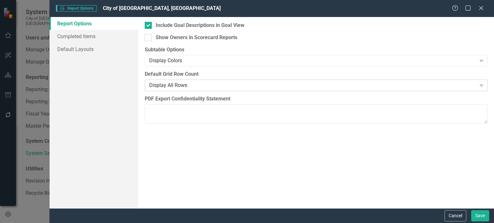
click at [172, 86] on div "Display All Rows" at bounding box center [312, 85] width 326 height 7
click at [478, 218] on button "Save" at bounding box center [480, 215] width 18 height 11
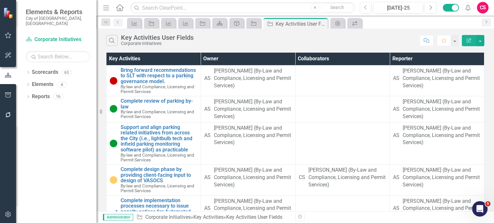
scroll to position [1129, 0]
click at [472, 41] on button "Edit Report" at bounding box center [468, 40] width 14 height 11
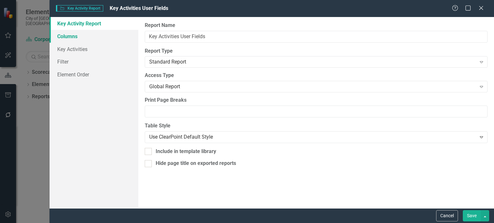
click at [98, 38] on link "Columns" at bounding box center [93, 36] width 89 height 13
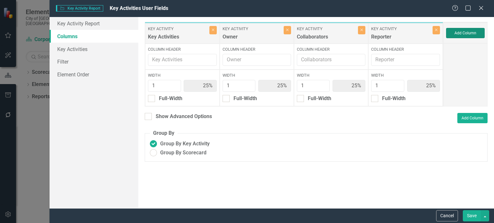
click at [461, 38] on button "Add Column" at bounding box center [465, 33] width 39 height 10
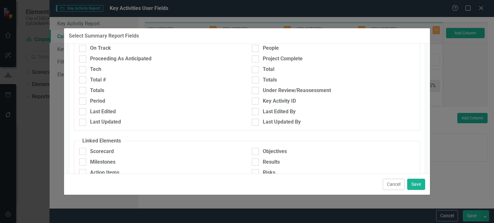
scroll to position [893, 0]
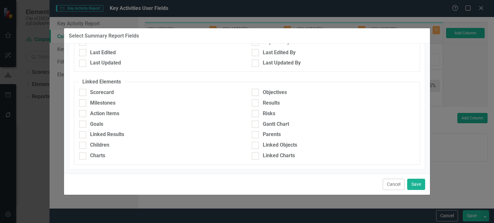
click at [106, 90] on div "Scorecard" at bounding box center [102, 92] width 24 height 7
click at [83, 90] on input "Scorecard" at bounding box center [81, 91] width 4 height 4
checkbox input "true"
click at [419, 186] on button "Save" at bounding box center [416, 184] width 18 height 11
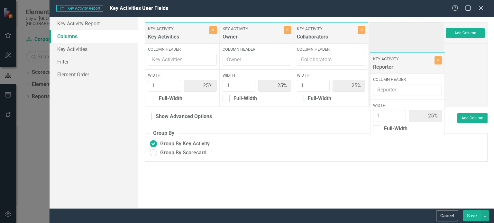
drag, startPoint x: 408, startPoint y: 34, endPoint x: 424, endPoint y: 2, distance: 35.2
click at [424, 2] on form "Key Activity Key Activity Report Key Activities User Fields Help Maximize Close…" at bounding box center [271, 111] width 444 height 223
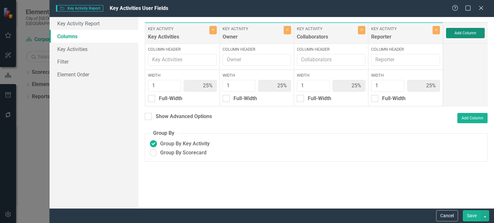
click at [468, 36] on button "Add Column" at bounding box center [465, 33] width 39 height 10
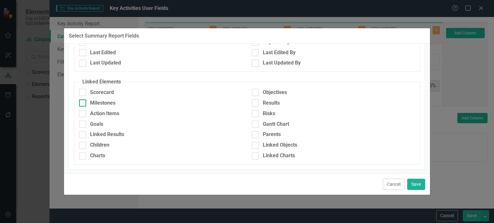
scroll to position [892, 0]
click at [106, 94] on div "Scorecard" at bounding box center [102, 92] width 24 height 7
click at [83, 94] on input "Scorecard" at bounding box center [81, 91] width 4 height 4
checkbox input "true"
click at [412, 183] on button "Save" at bounding box center [416, 184] width 18 height 11
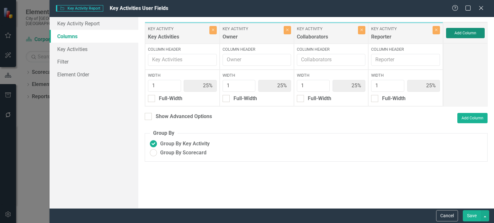
type input "20%"
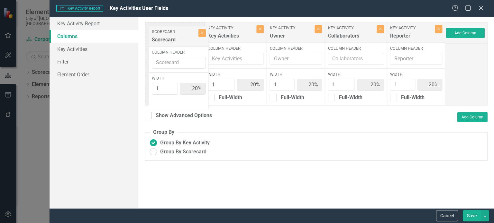
drag, startPoint x: 239, startPoint y: 33, endPoint x: 169, endPoint y: 33, distance: 70.1
click at [169, 33] on div "Key Activity Key Activities Close Column Header Width 1 20% Full-Width Key Acti…" at bounding box center [294, 64] width 298 height 84
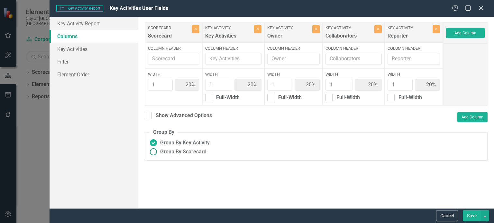
click at [151, 151] on ins at bounding box center [153, 152] width 10 height 10
click at [151, 151] on input "Group By Scorecard" at bounding box center [153, 152] width 10 height 10
radio input "true"
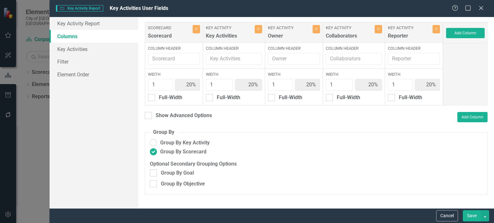
click at [472, 215] on button "Save" at bounding box center [471, 215] width 18 height 11
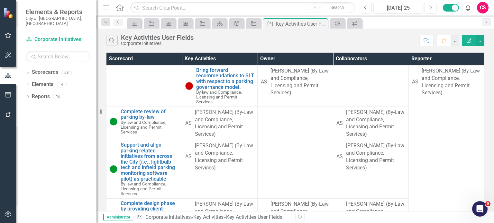
scroll to position [0, 0]
click at [224, 47] on div "Search Key Activities User Fields Corporate Initiatives Comment Favorite Edit R…" at bounding box center [294, 39] width 397 height 21
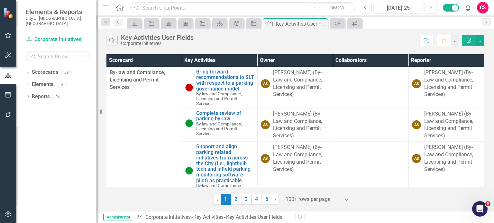
click at [231, 43] on div "Search Key Activities User Fields Corporate Initiatives" at bounding box center [261, 40] width 310 height 11
